Goal: Information Seeking & Learning: Check status

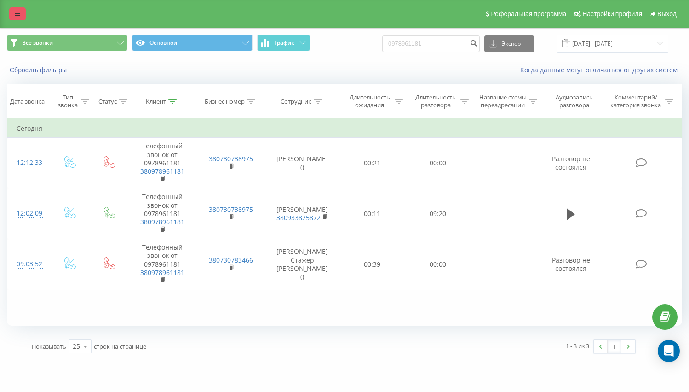
click at [19, 19] on link at bounding box center [17, 13] width 17 height 13
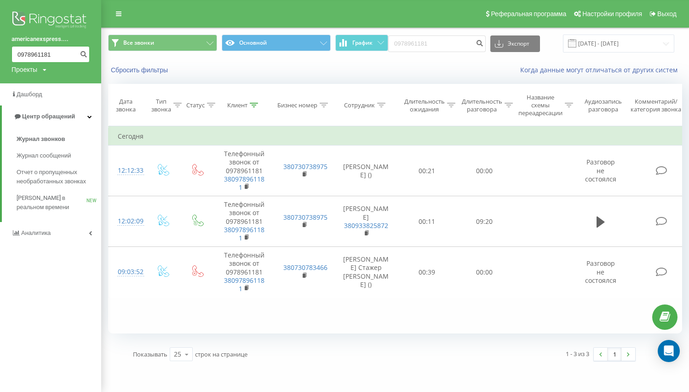
drag, startPoint x: 60, startPoint y: 56, endPoint x: 0, endPoint y: 56, distance: 59.8
click at [0, 56] on div "americanexspress.... 0978961181 Проекты americanexspress.com.ua" at bounding box center [50, 41] width 101 height 83
type input "0974431782"
click at [85, 55] on icon "submit" at bounding box center [84, 53] width 8 height 6
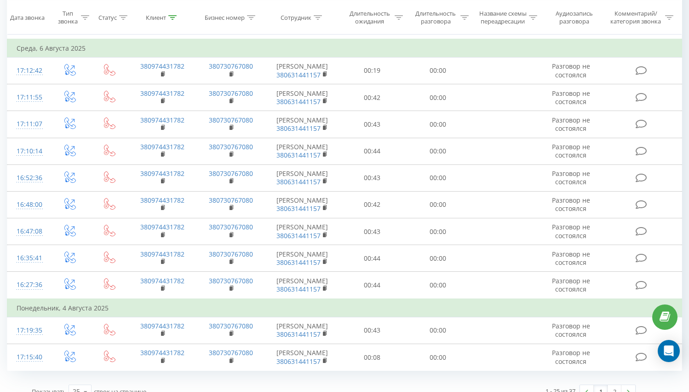
scroll to position [569, 0]
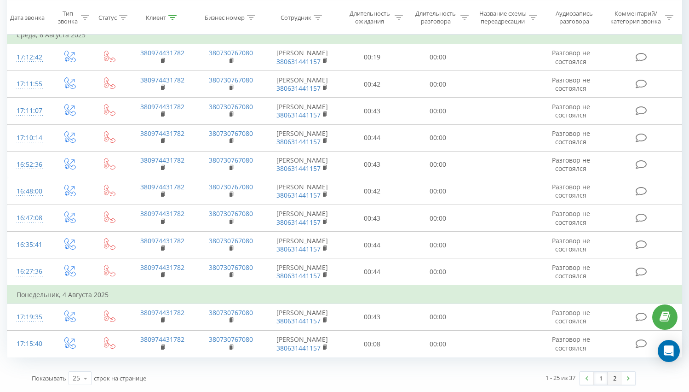
click at [613, 376] on link "2" at bounding box center [615, 377] width 14 height 13
